Goal: Task Accomplishment & Management: Use online tool/utility

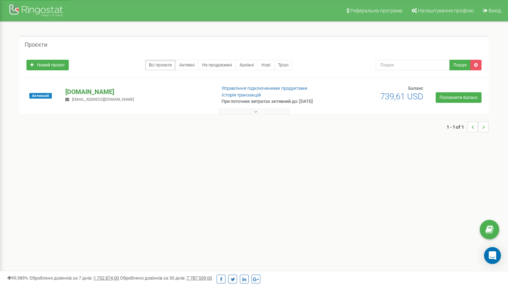
click at [88, 90] on p "[DOMAIN_NAME]" at bounding box center [137, 91] width 145 height 9
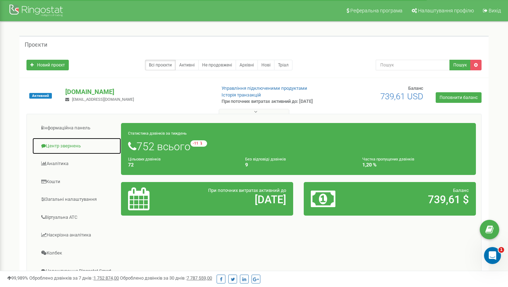
click at [58, 145] on link "Центр звернень" at bounding box center [76, 145] width 89 height 17
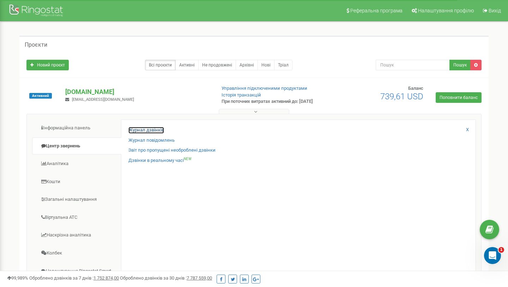
click at [144, 131] on link "Журнал дзвінків" at bounding box center [146, 130] width 36 height 7
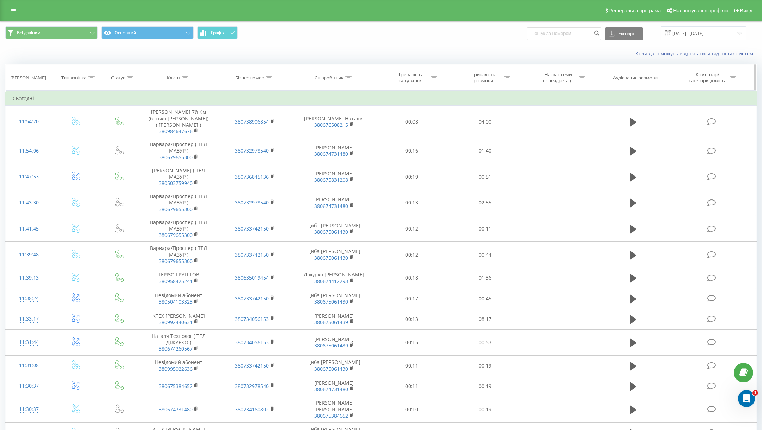
click at [184, 77] on icon at bounding box center [185, 78] width 6 height 4
click at [174, 127] on input "text" at bounding box center [179, 128] width 62 height 12
paste input "+380635853747"
type input "380635853747"
click at [193, 140] on span "OK" at bounding box center [194, 142] width 20 height 11
